Goal: Information Seeking & Learning: Find specific fact

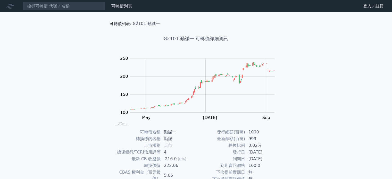
click at [126, 22] on link "可轉債列表" at bounding box center [119, 23] width 21 height 5
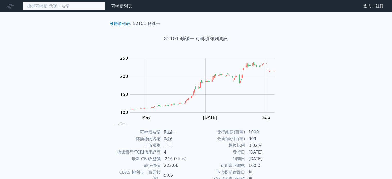
click at [55, 5] on input at bounding box center [64, 6] width 82 height 9
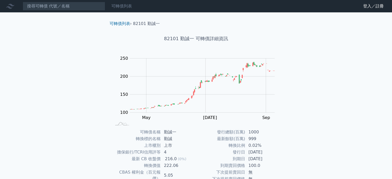
click at [129, 8] on link "可轉債列表" at bounding box center [121, 6] width 21 height 5
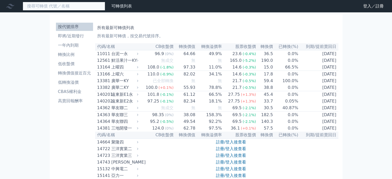
click at [66, 9] on input at bounding box center [64, 6] width 82 height 9
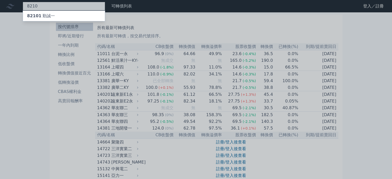
type input "8210"
